Goal: Check status: Check status

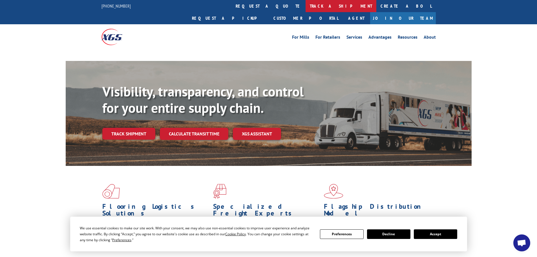
click at [305, 7] on link "track a shipment" at bounding box center [340, 6] width 71 height 12
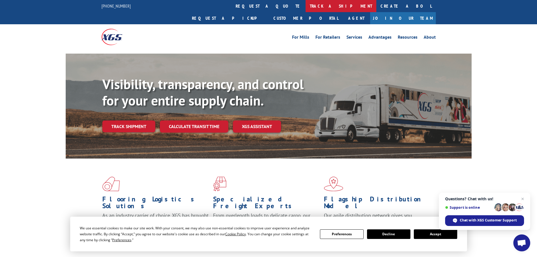
click at [305, 5] on link "track a shipment" at bounding box center [340, 6] width 71 height 12
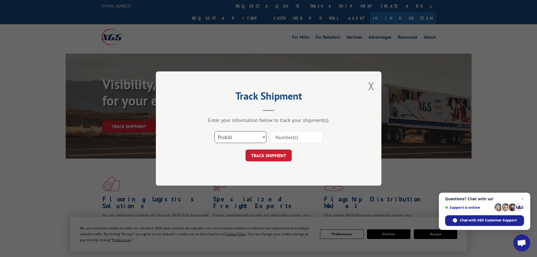
click at [260, 136] on select "Select category... Probill BOL PO" at bounding box center [240, 137] width 52 height 12
click at [214, 131] on select "Select category... Probill BOL PO" at bounding box center [240, 137] width 52 height 12
click at [284, 137] on input at bounding box center [296, 137] width 52 height 12
paste input "5653694"
type input "5653694"
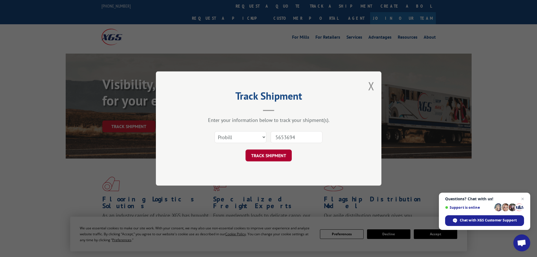
click at [277, 158] on button "TRACK SHIPMENT" at bounding box center [268, 155] width 46 height 12
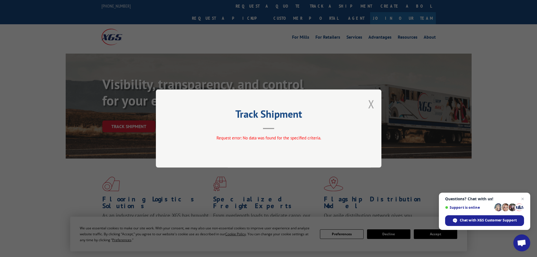
click at [371, 104] on button "Close modal" at bounding box center [371, 103] width 6 height 15
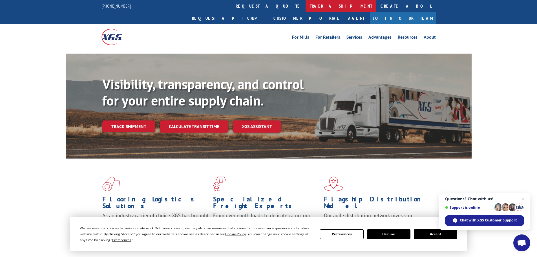
click at [305, 8] on link "track a shipment" at bounding box center [340, 6] width 71 height 12
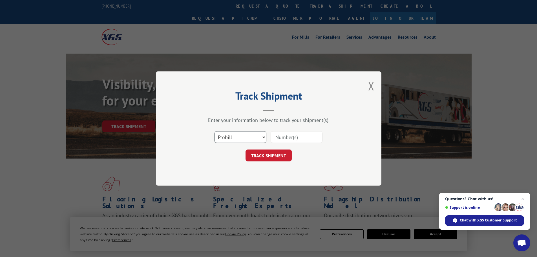
click at [254, 137] on select "Select category... Probill BOL PO" at bounding box center [240, 137] width 52 height 12
select select "bol"
click at [214, 131] on select "Select category... Probill BOL PO" at bounding box center [240, 137] width 52 height 12
click at [284, 139] on input at bounding box center [296, 137] width 52 height 12
type input "01533386"
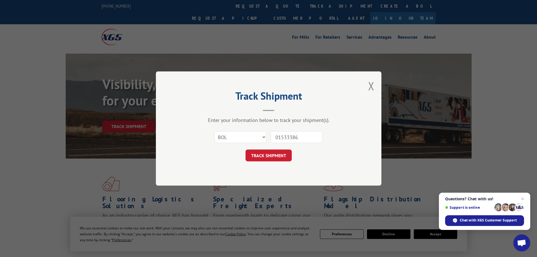
click button "TRACK SHIPMENT" at bounding box center [268, 155] width 46 height 12
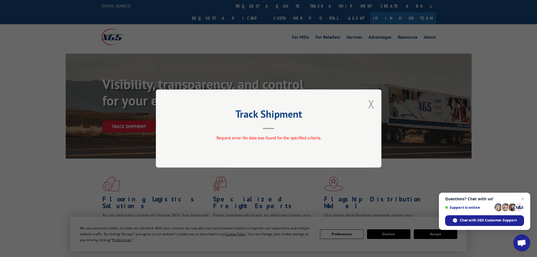
click at [370, 105] on button "Close modal" at bounding box center [371, 103] width 6 height 15
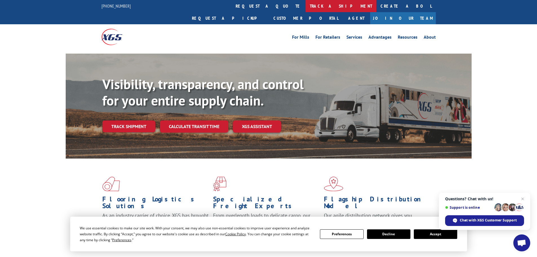
click at [305, 4] on link "track a shipment" at bounding box center [340, 6] width 71 height 12
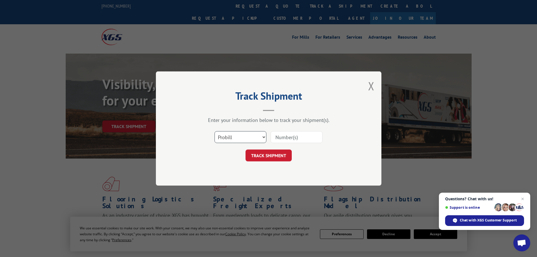
click at [256, 134] on select "Select category... Probill BOL PO" at bounding box center [240, 137] width 52 height 12
select select "bol"
click at [214, 131] on select "Select category... Probill BOL PO" at bounding box center [240, 137] width 52 height 12
click at [287, 138] on input at bounding box center [296, 137] width 52 height 12
paste input "5653694"
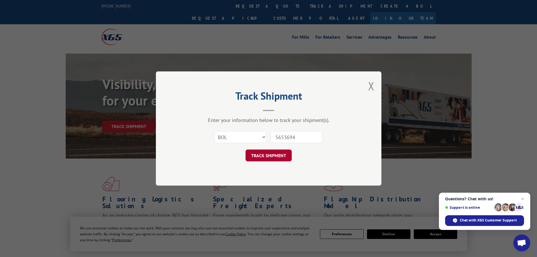
type input "5653694"
click at [272, 156] on button "TRACK SHIPMENT" at bounding box center [268, 155] width 46 height 12
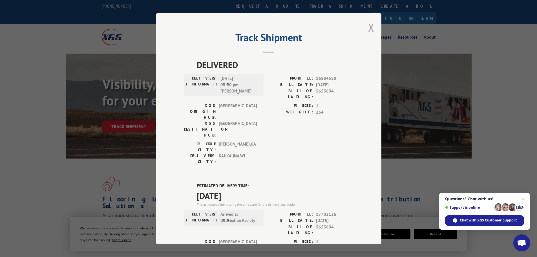
click at [368, 28] on button "Close modal" at bounding box center [371, 27] width 6 height 15
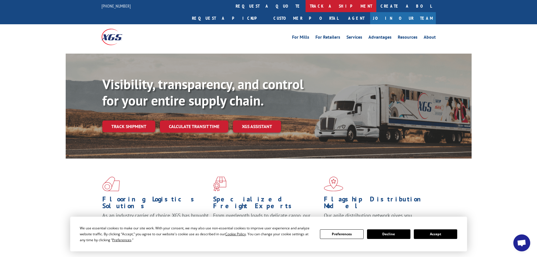
click at [305, 7] on link "track a shipment" at bounding box center [340, 6] width 71 height 12
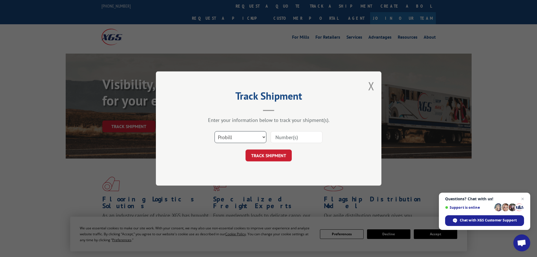
click at [254, 139] on select "Select category... Probill BOL PO" at bounding box center [240, 137] width 52 height 12
click at [284, 136] on input at bounding box center [296, 137] width 52 height 12
paste input "14367230"
type input "14367230"
click at [272, 156] on button "TRACK SHIPMENT" at bounding box center [268, 155] width 46 height 12
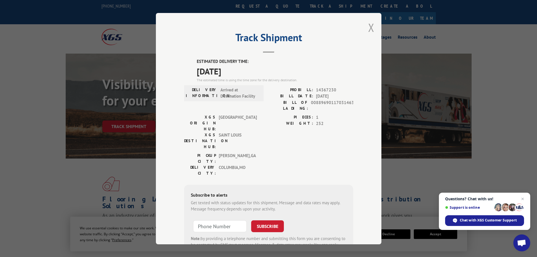
click at [368, 26] on button "Close modal" at bounding box center [371, 27] width 6 height 15
